Goal: Task Accomplishment & Management: Complete application form

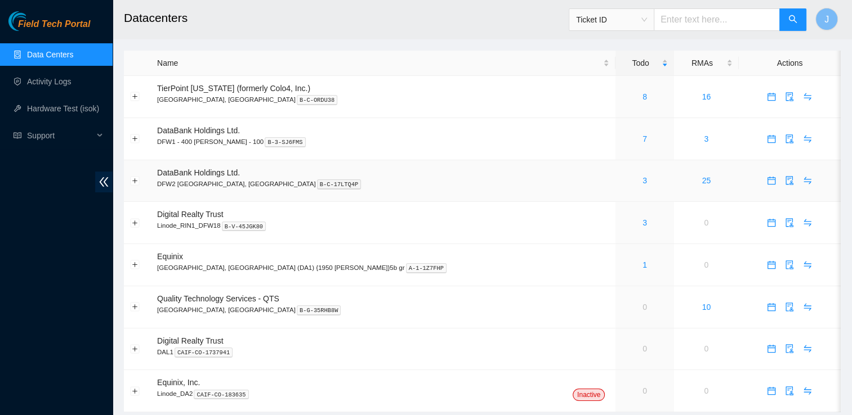
click at [258, 171] on td "DataBank Holdings Ltd. DFW2 [GEOGRAPHIC_DATA], [GEOGRAPHIC_DATA] B-C-17LTQ4P" at bounding box center [383, 181] width 464 height 42
click at [133, 181] on button "Expand row" at bounding box center [135, 180] width 9 height 9
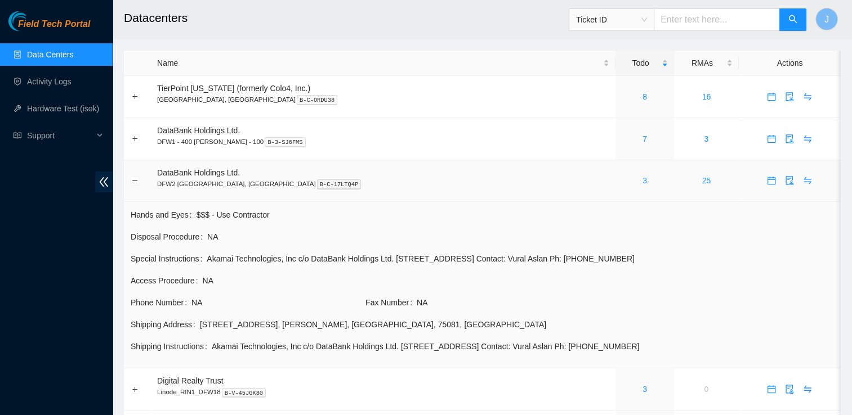
click at [329, 187] on p "DFW2 [GEOGRAPHIC_DATA], [GEOGRAPHIC_DATA] B-C-17LTQ4P" at bounding box center [383, 184] width 452 height 10
click at [327, 187] on p "DFW2 [GEOGRAPHIC_DATA], [GEOGRAPHIC_DATA] B-C-17LTQ4P" at bounding box center [383, 184] width 452 height 10
click at [299, 172] on td "DataBank Holdings Ltd. DFW2 [GEOGRAPHIC_DATA], [GEOGRAPHIC_DATA] B-C-17LTQ4P" at bounding box center [383, 181] width 464 height 42
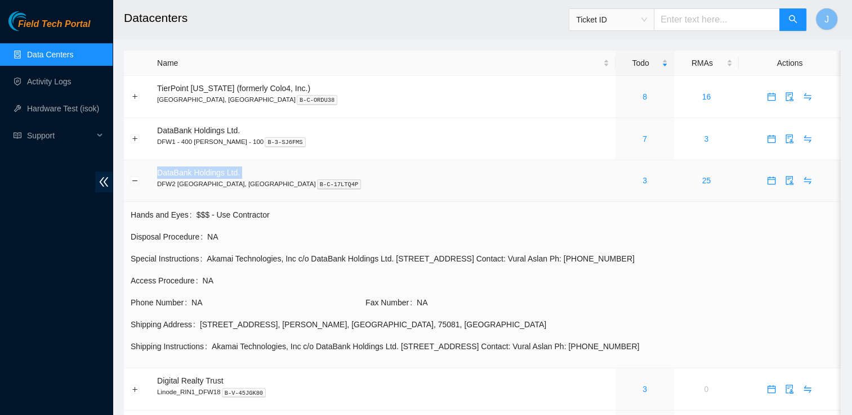
click at [299, 172] on td "DataBank Holdings Ltd. DFW2 [GEOGRAPHIC_DATA], [GEOGRAPHIC_DATA] B-C-17LTQ4P" at bounding box center [383, 181] width 464 height 42
click at [642, 184] on link "3" at bounding box center [644, 180] width 5 height 9
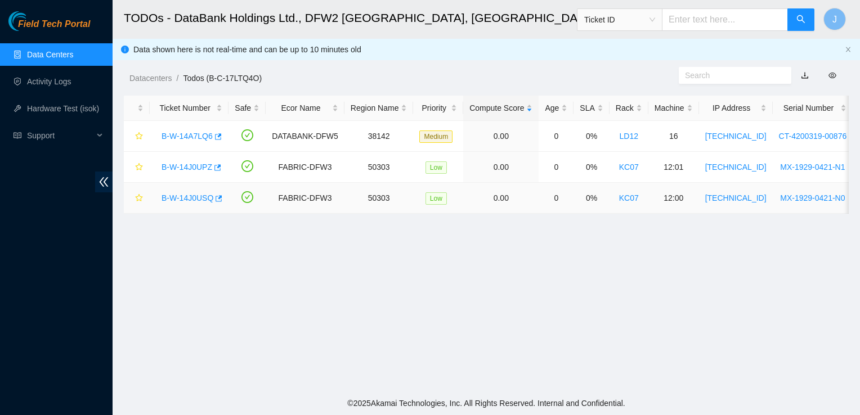
click at [180, 138] on link "B-W-14A7LQ6" at bounding box center [187, 136] width 51 height 9
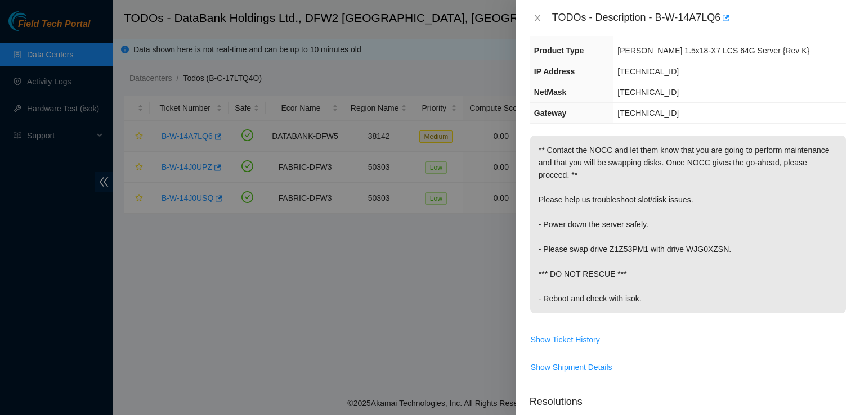
scroll to position [75, 0]
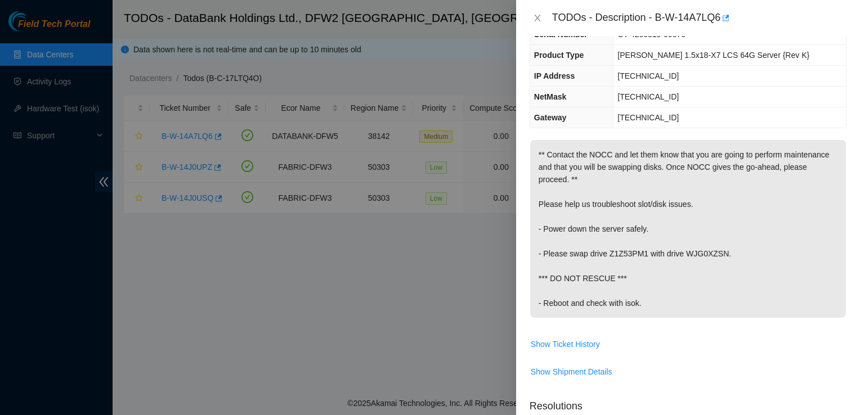
click at [777, 323] on span "** Contact the NOCC and let them know that you are going to perform maintenance…" at bounding box center [688, 233] width 316 height 186
click at [777, 335] on span "Show Ticket History" at bounding box center [688, 344] width 316 height 18
click at [773, 347] on span "Show Ticket History" at bounding box center [688, 344] width 316 height 18
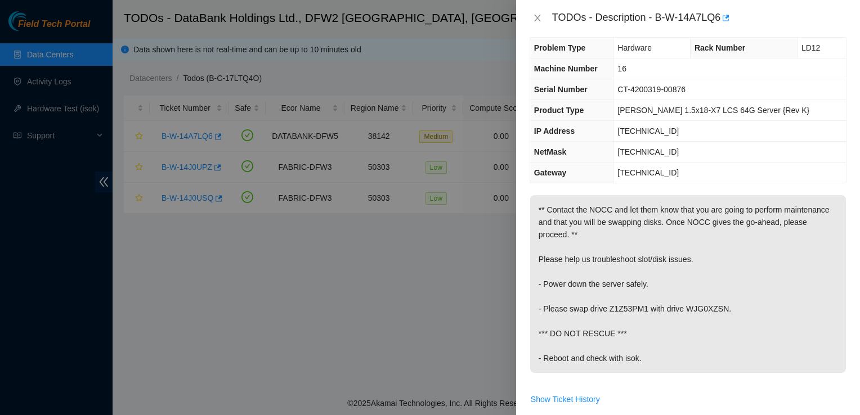
scroll to position [14, 0]
click at [405, 287] on div at bounding box center [430, 207] width 860 height 415
click at [610, 340] on p "** Contact the NOCC and let them know that you are going to perform maintenance…" at bounding box center [688, 283] width 316 height 178
click at [570, 325] on p "** Contact the NOCC and let them know that you are going to perform maintenance…" at bounding box center [688, 283] width 316 height 178
click at [606, 330] on p "** Contact the NOCC and let them know that you are going to perform maintenance…" at bounding box center [688, 283] width 316 height 178
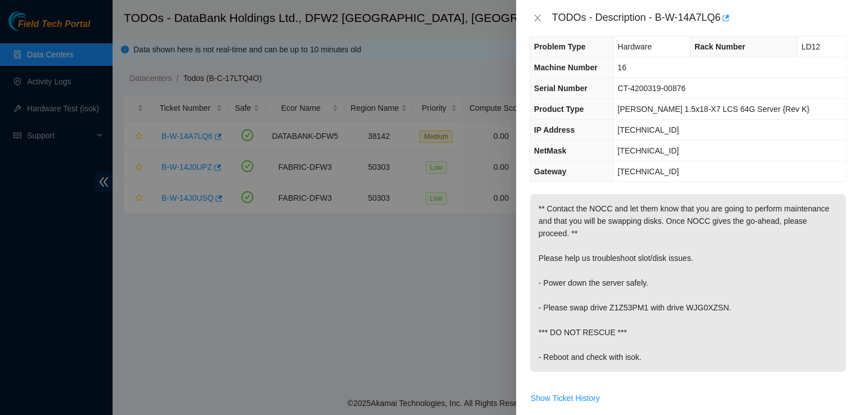
click at [638, 335] on p "** Contact the NOCC and let them know that you are going to perform maintenance…" at bounding box center [688, 283] width 316 height 178
click at [670, 330] on p "** Contact the NOCC and let them know that you are going to perform maintenance…" at bounding box center [688, 283] width 316 height 178
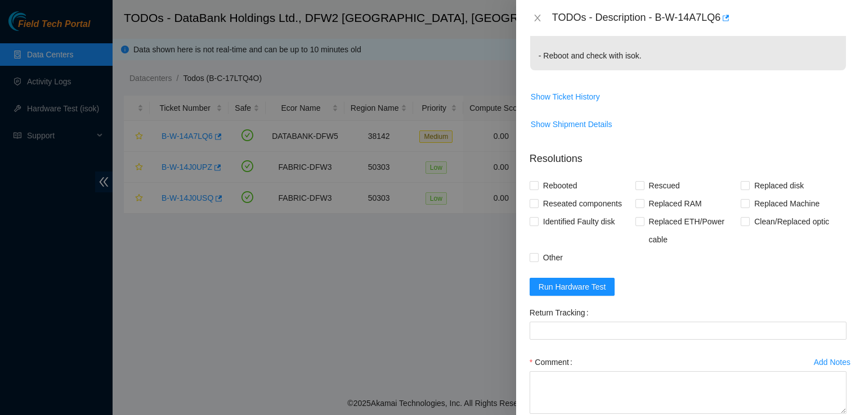
scroll to position [316, 0]
click at [596, 287] on span "Run Hardware Test" at bounding box center [573, 286] width 68 height 12
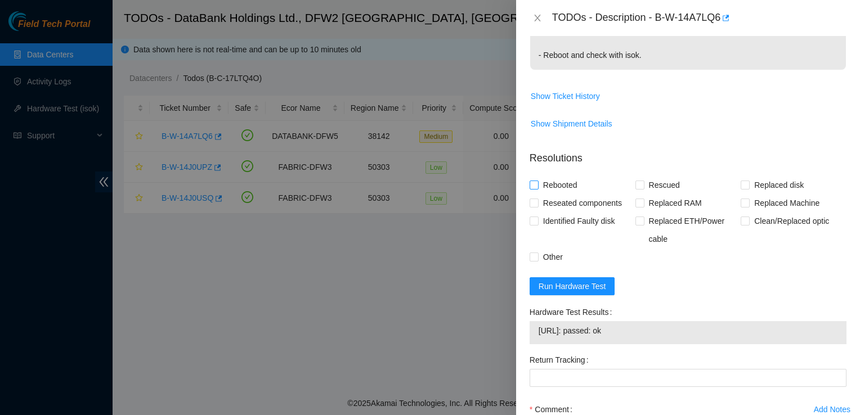
click at [541, 182] on span "Rebooted" at bounding box center [560, 185] width 43 height 18
click at [538, 182] on input "Rebooted" at bounding box center [534, 185] width 8 height 8
checkbox input "true"
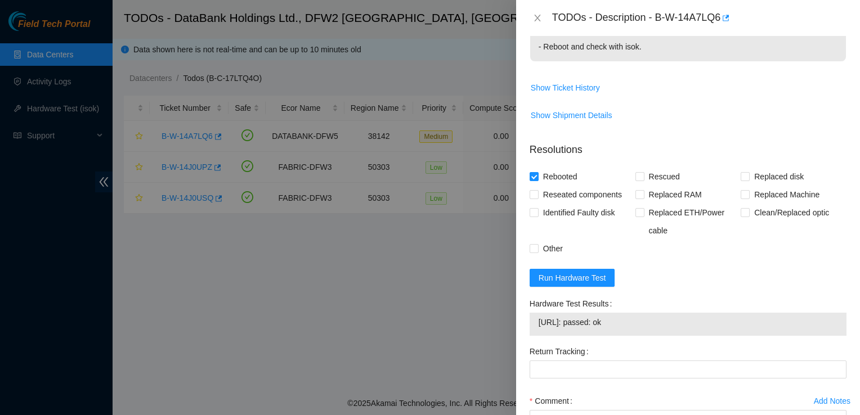
scroll to position [324, 0]
click at [534, 247] on input "Other" at bounding box center [534, 248] width 8 height 8
checkbox input "true"
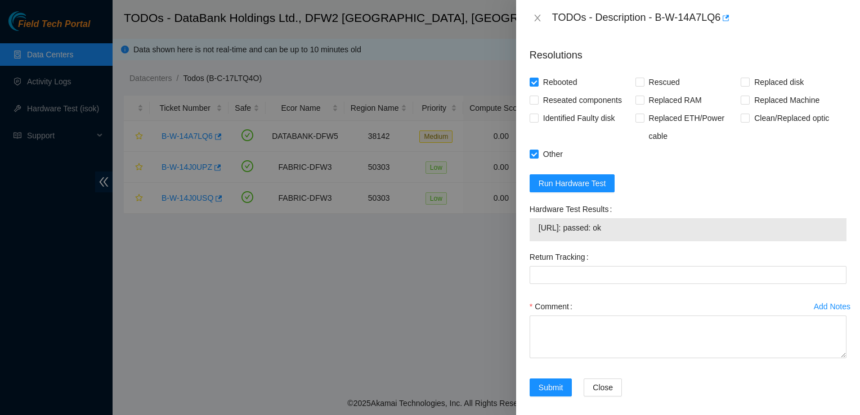
scroll to position [426, 0]
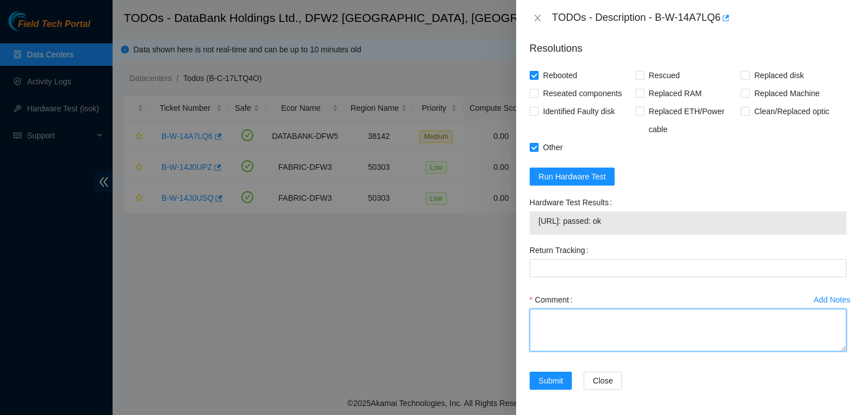
click at [598, 334] on textarea "Comment" at bounding box center [688, 330] width 317 height 43
type textarea "performed disk swap, ran hardware test with ISOK, with a pass test."
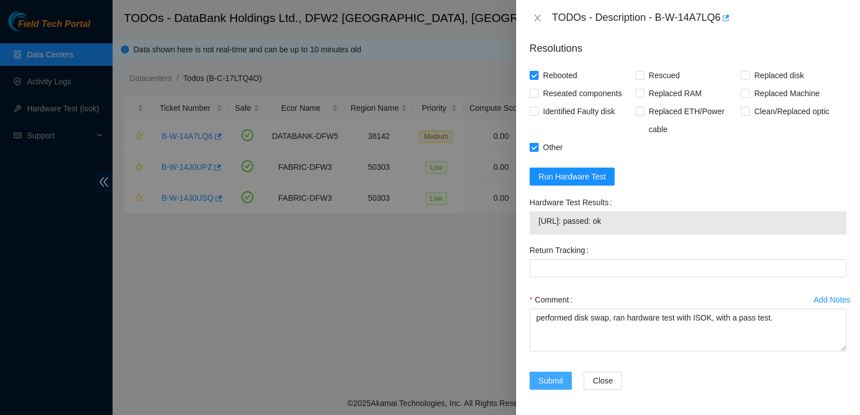
click at [556, 383] on span "Submit" at bounding box center [551, 381] width 25 height 12
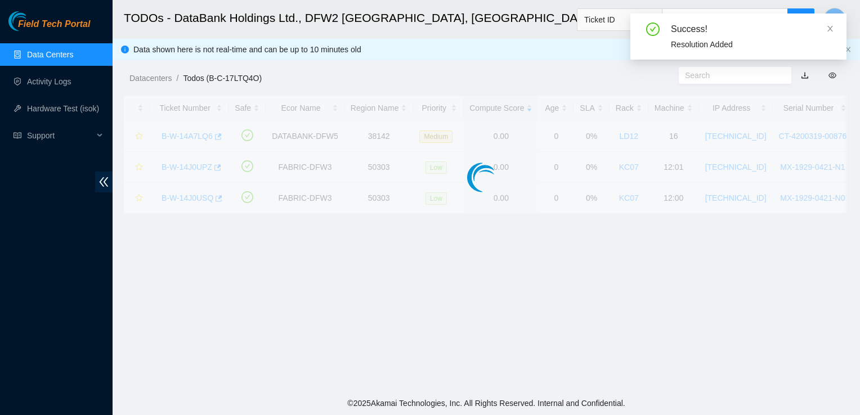
scroll to position [302, 0]
